Goal: Find specific page/section: Find specific page/section

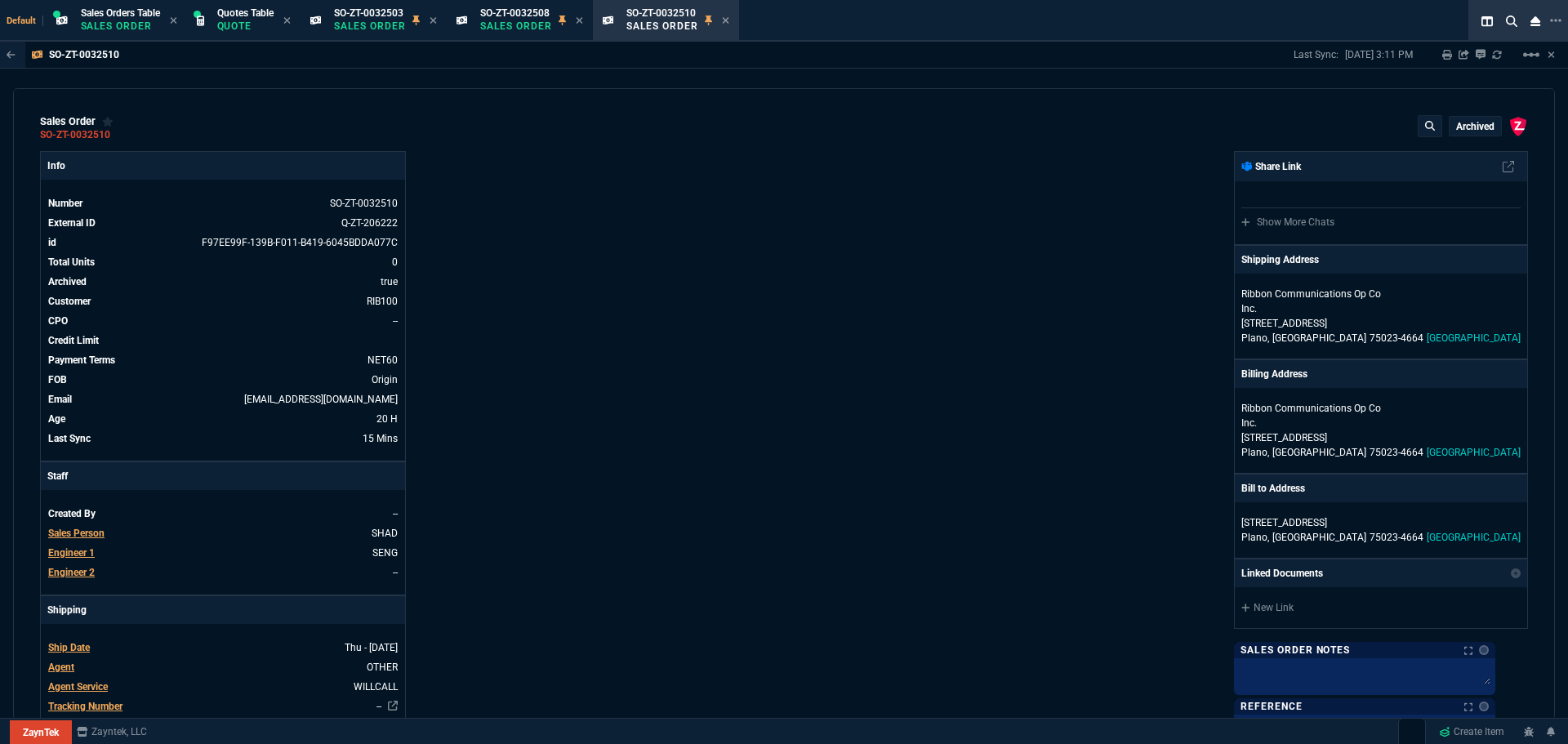
select select "12: [PERSON_NAME]"
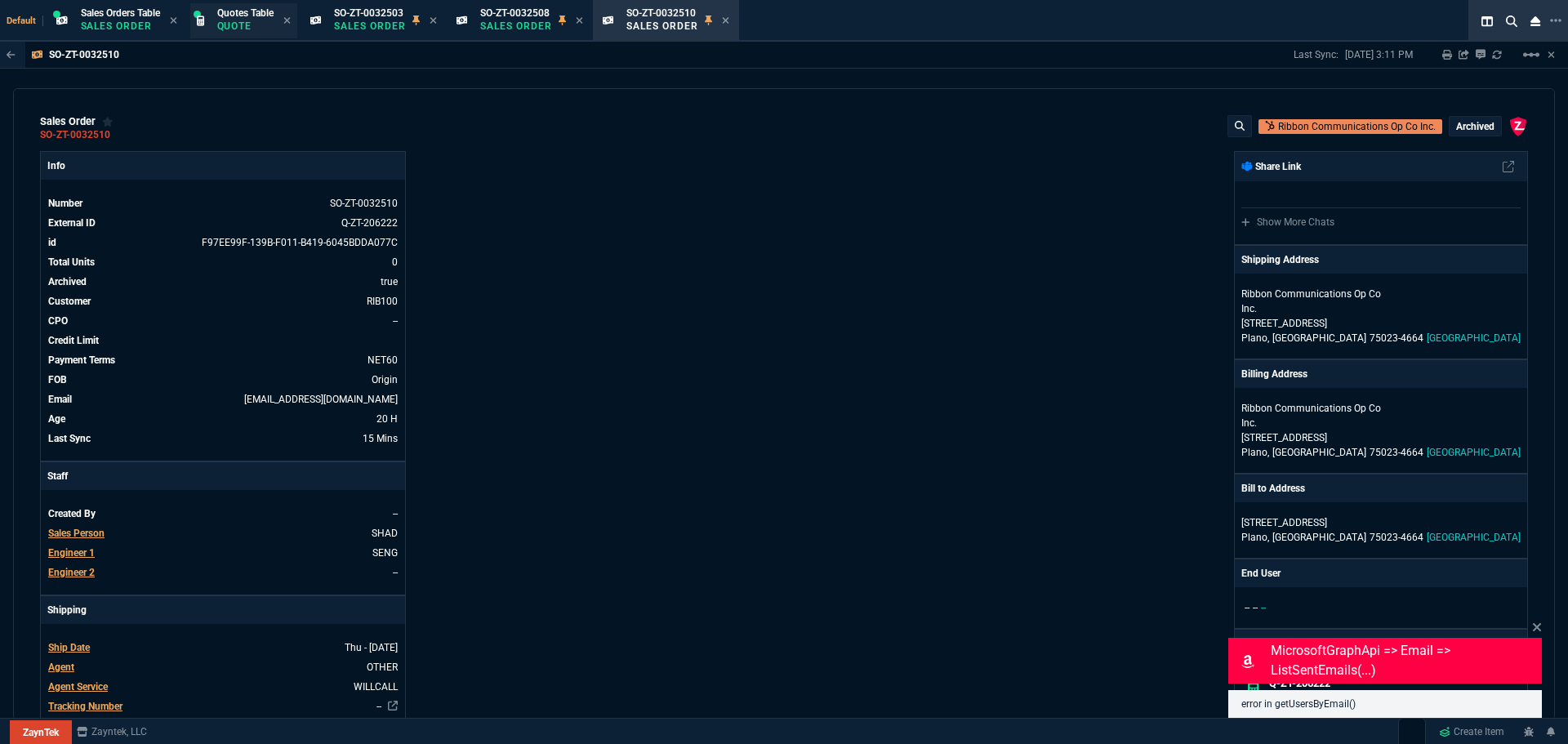
click at [219, 22] on p "Quote" at bounding box center [245, 26] width 57 height 13
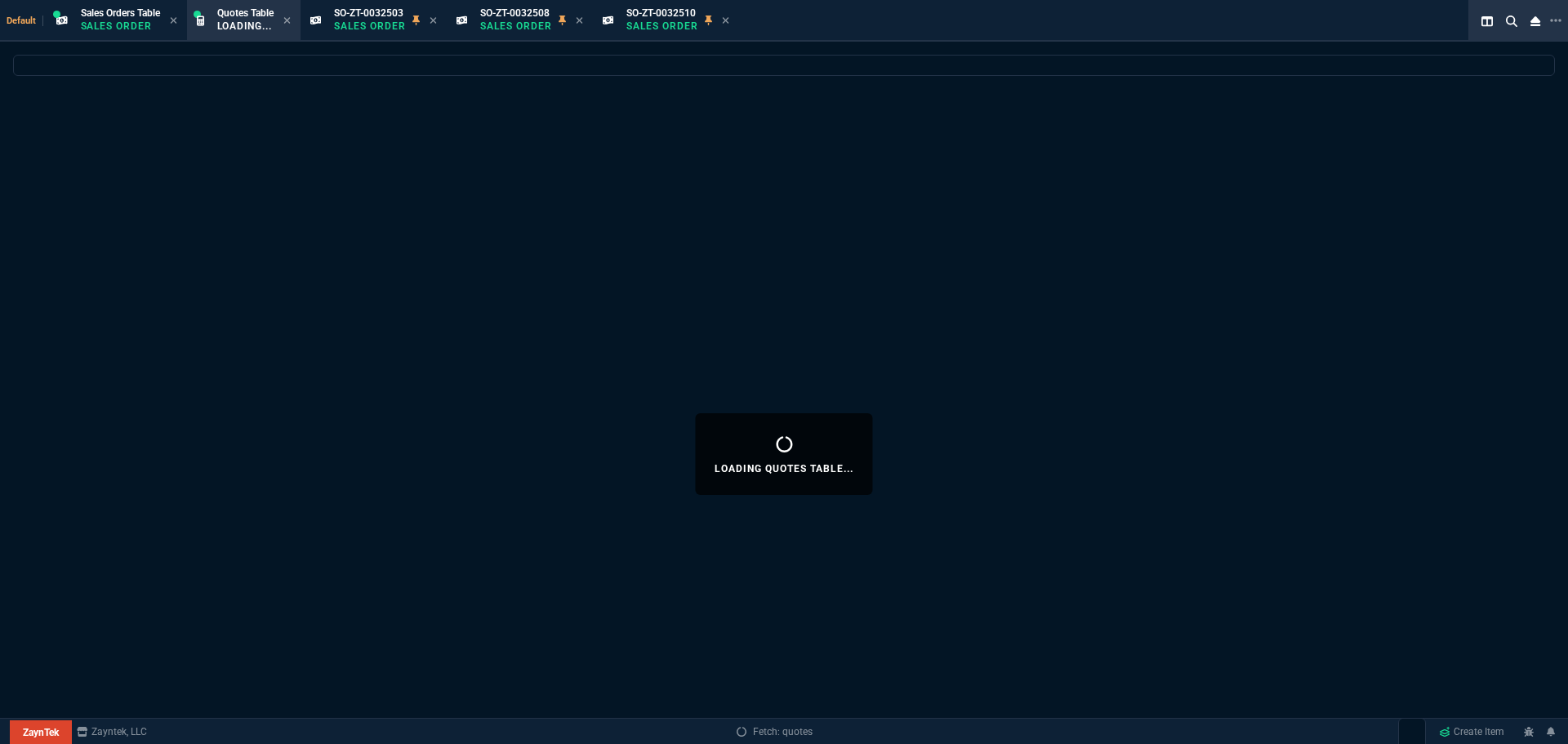
select select
